Goal: Transaction & Acquisition: Purchase product/service

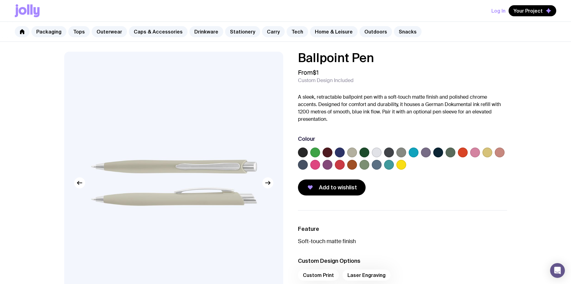
click at [377, 153] on label at bounding box center [377, 153] width 10 height 10
click at [0, 0] on input "radio" at bounding box center [0, 0] width 0 height 0
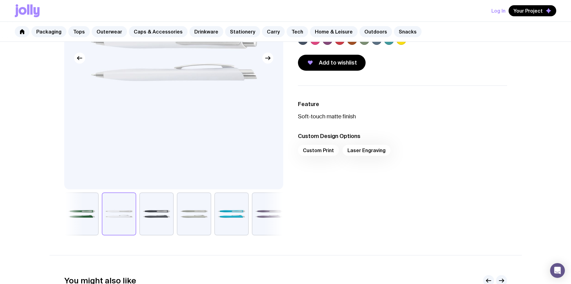
scroll to position [123, 0]
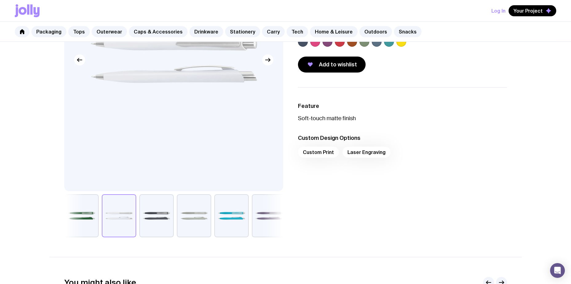
click at [373, 156] on div "Custom Print Laser Engraving" at bounding box center [402, 154] width 209 height 15
click at [368, 152] on div "Custom Print Laser Engraving" at bounding box center [402, 154] width 209 height 15
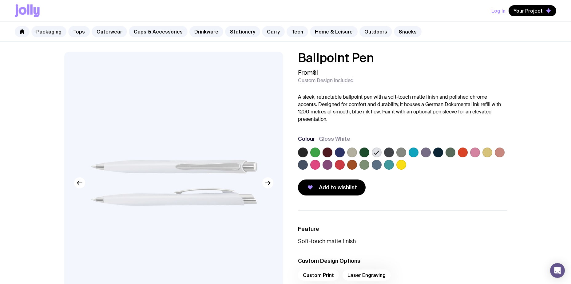
scroll to position [61, 0]
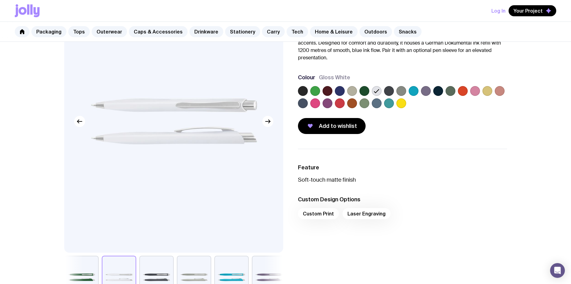
click at [369, 213] on div "Custom Print Laser Engraving" at bounding box center [402, 215] width 209 height 15
click at [318, 214] on div "Custom Print Laser Engraving" at bounding box center [402, 215] width 209 height 15
click at [353, 214] on div "Custom Print Laser Engraving" at bounding box center [402, 215] width 209 height 15
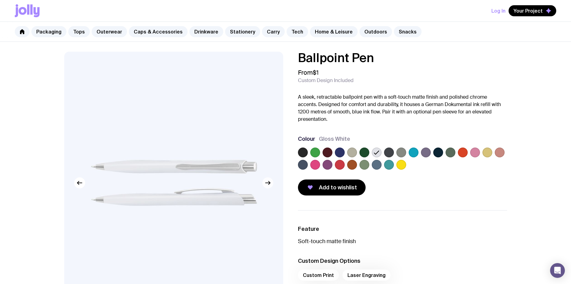
click at [267, 184] on icon "button" at bounding box center [267, 182] width 7 height 7
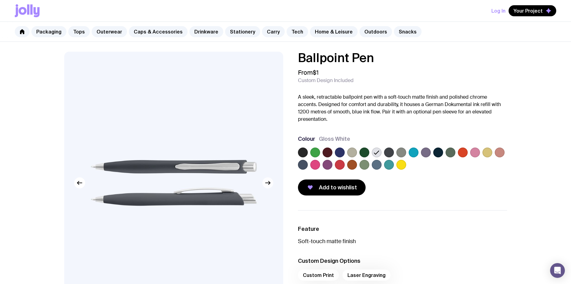
click at [267, 184] on icon "button" at bounding box center [267, 182] width 7 height 7
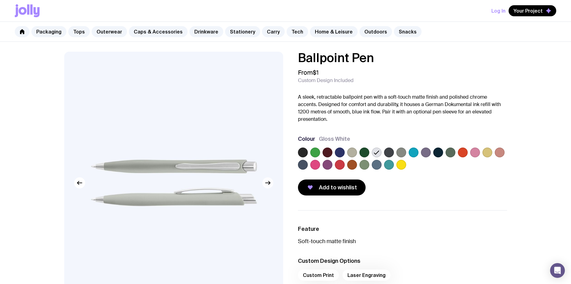
click at [267, 184] on icon "button" at bounding box center [267, 182] width 7 height 7
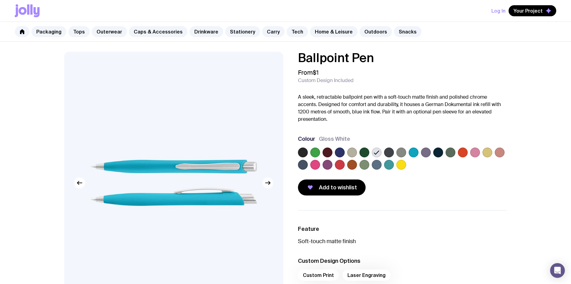
click at [267, 184] on icon "button" at bounding box center [267, 182] width 7 height 7
